Goal: Check status: Check status

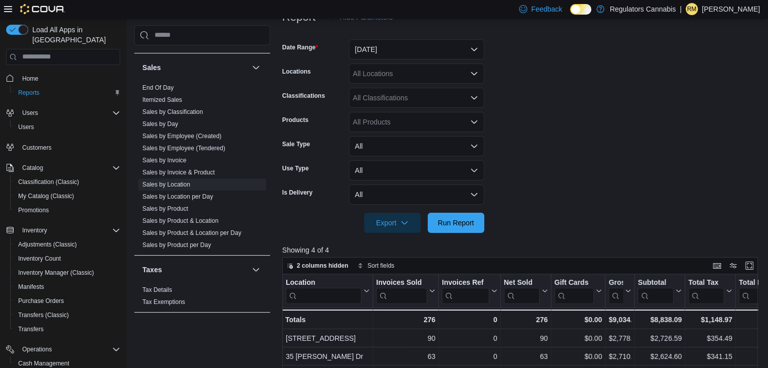
scroll to position [135, 0]
click at [452, 51] on button "[DATE]" at bounding box center [416, 50] width 135 height 20
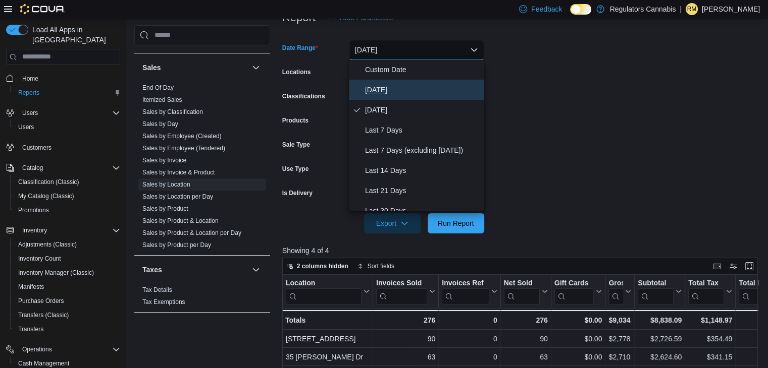
click at [372, 87] on span "[DATE]" at bounding box center [422, 90] width 115 height 12
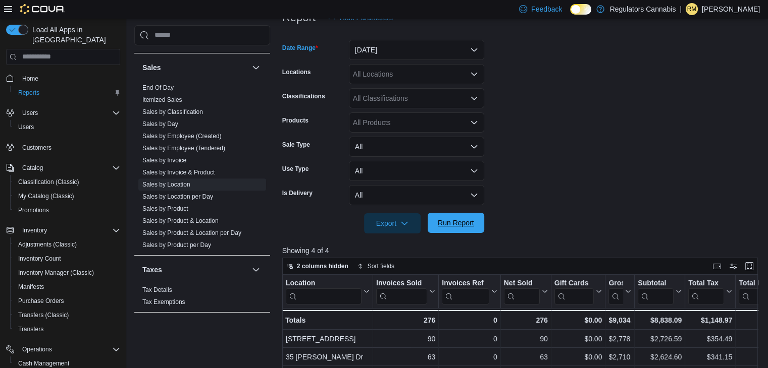
click at [472, 219] on span "Run Report" at bounding box center [456, 223] width 36 height 10
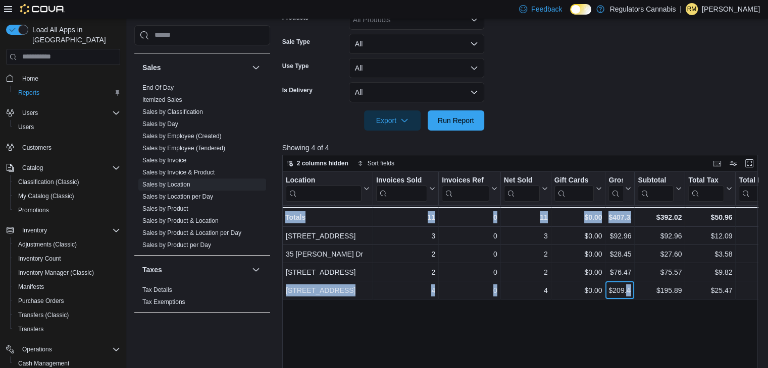
drag, startPoint x: 627, startPoint y: 285, endPoint x: 652, endPoint y: 214, distance: 74.9
click at [652, 214] on div "Location Click to view column header actions Invoices Sold Click to view column…" at bounding box center [522, 311] width 480 height 278
click at [173, 89] on link "End Of Day" at bounding box center [157, 87] width 31 height 7
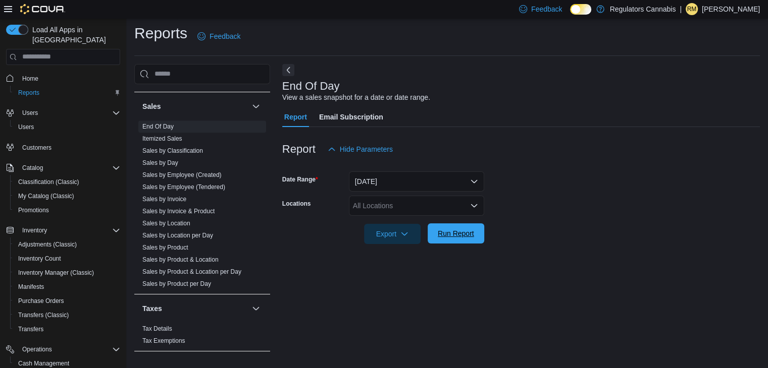
click at [462, 227] on span "Run Report" at bounding box center [456, 234] width 44 height 20
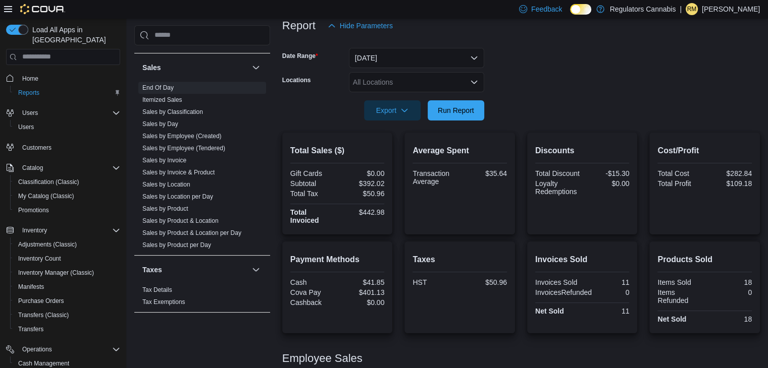
scroll to position [125, 0]
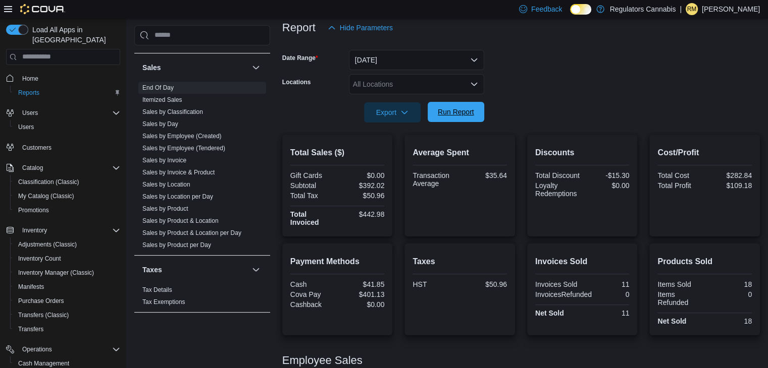
click at [464, 109] on span "Run Report" at bounding box center [456, 112] width 36 height 10
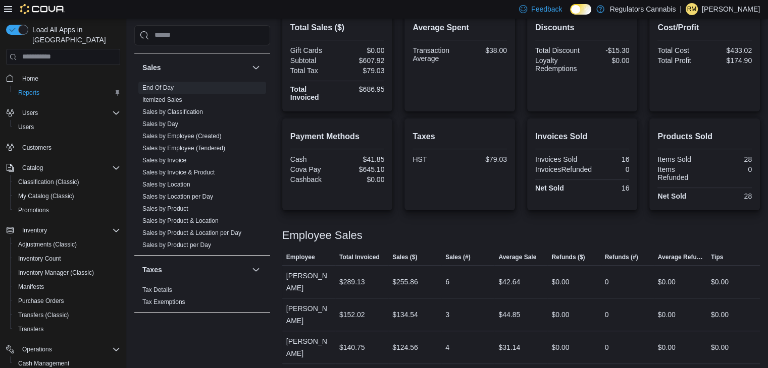
drag, startPoint x: 528, startPoint y: 308, endPoint x: 446, endPoint y: 217, distance: 123.3
click at [446, 217] on div "Total Sales ($) Gift Cards $0.00 Subtotal $607.92 Total Tax $79.03 Total Invoic…" at bounding box center [520, 204] width 477 height 388
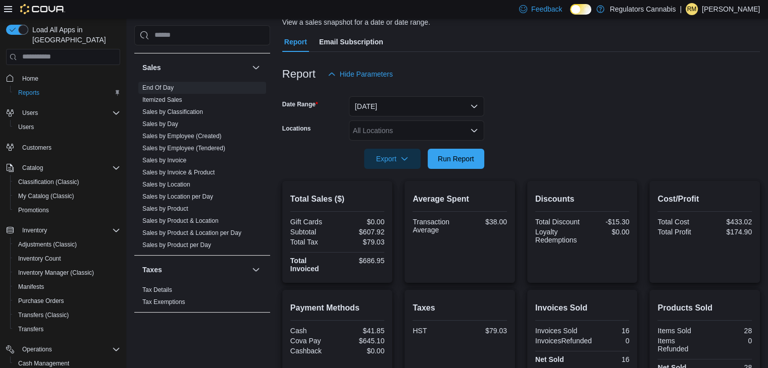
scroll to position [69, 0]
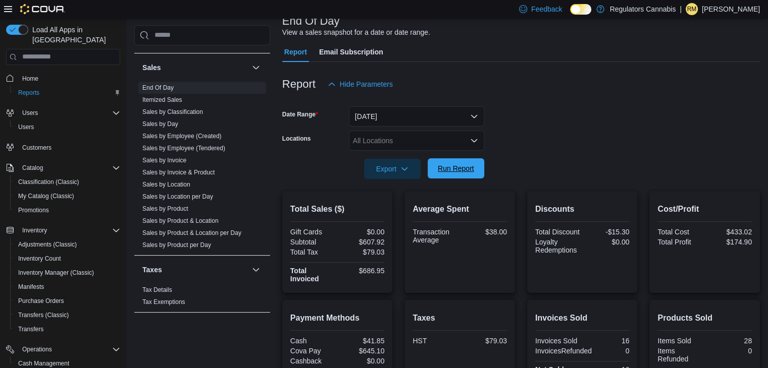
click at [453, 166] on span "Run Report" at bounding box center [456, 169] width 36 height 10
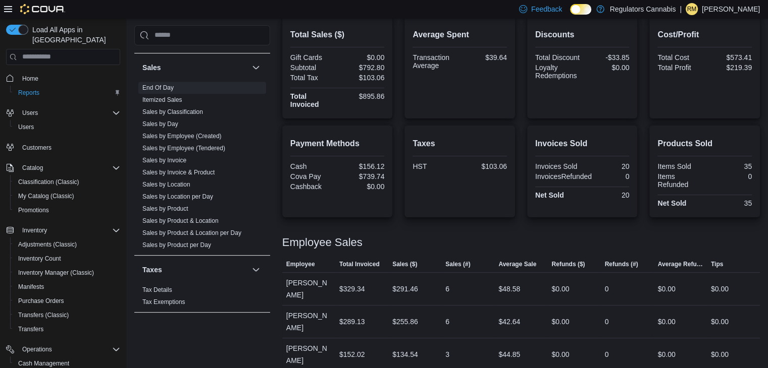
scroll to position [250, 0]
